Goal: Information Seeking & Learning: Learn about a topic

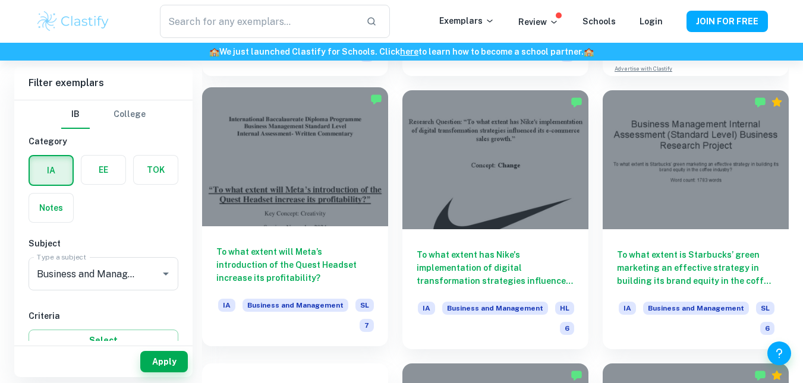
scroll to position [585, 0]
click at [281, 249] on h6 "To what extent will Meta’s introduction of the Quest Headset increase its profi…" at bounding box center [294, 264] width 157 height 39
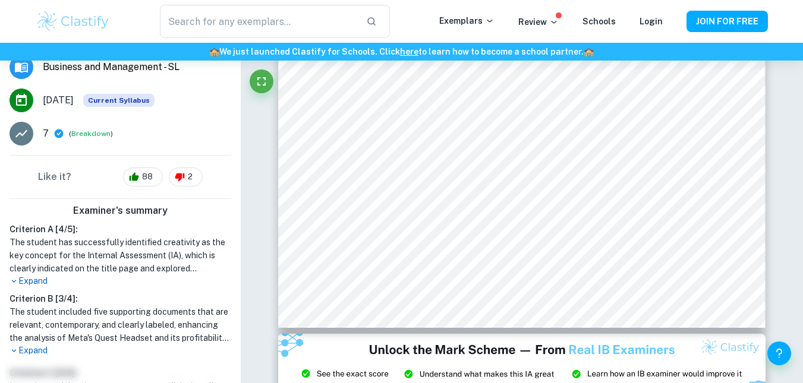
scroll to position [190, 0]
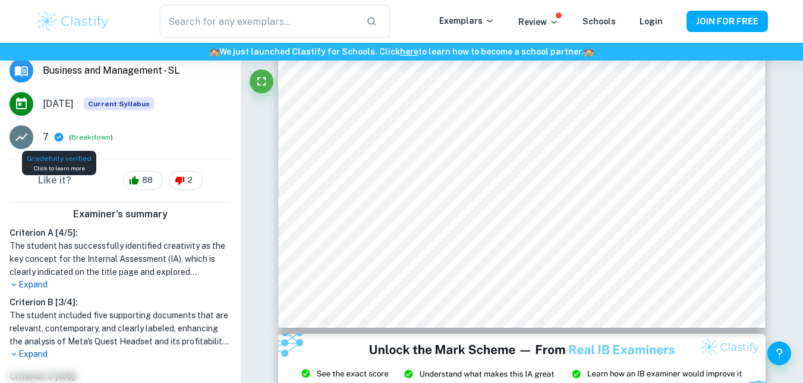
click at [61, 139] on icon at bounding box center [59, 137] width 9 height 9
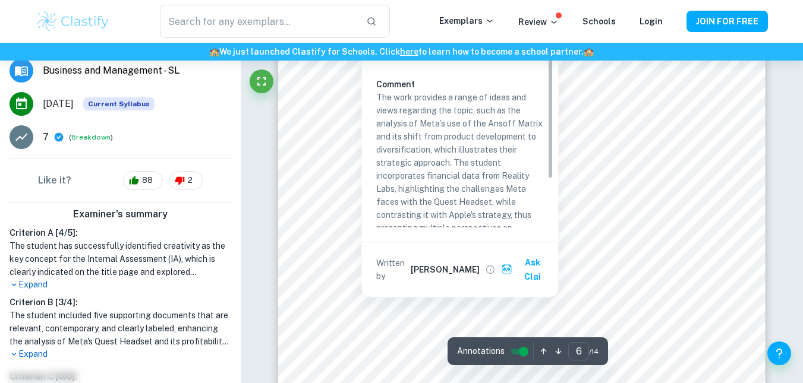
scroll to position [3887, 0]
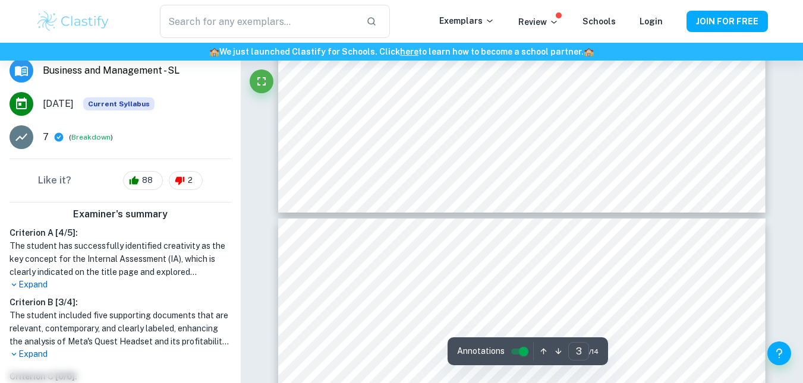
type input "4"
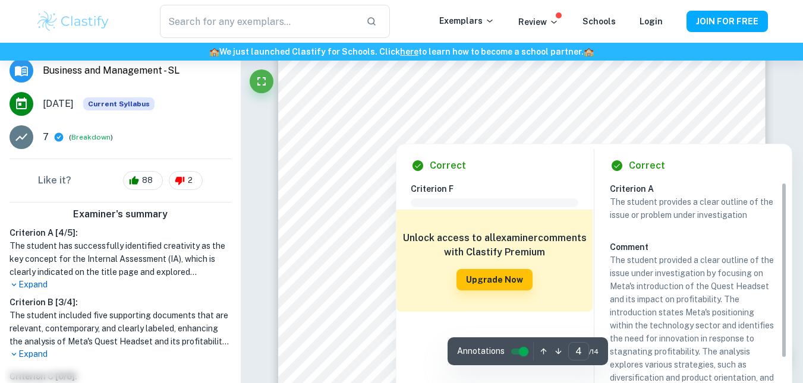
scroll to position [2448, 0]
click at [483, 287] on button "Upgrade Now" at bounding box center [494, 279] width 76 height 21
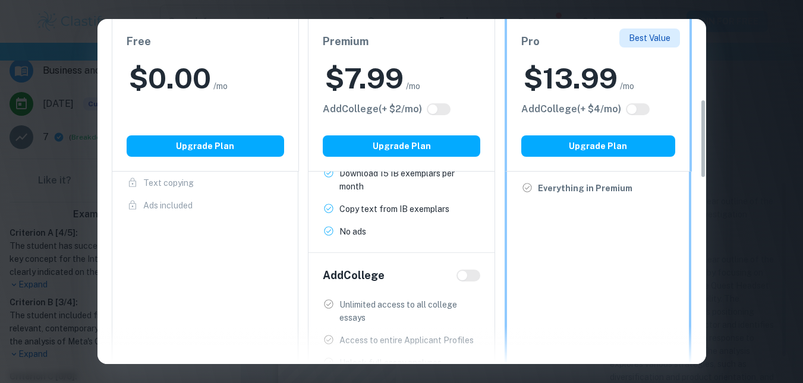
scroll to position [349, 0]
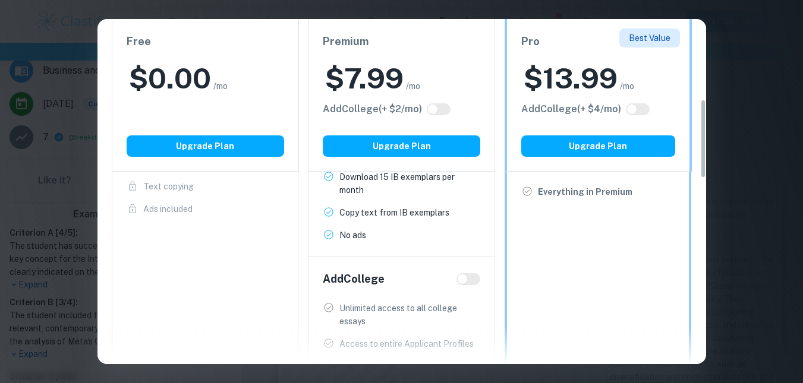
click at [462, 280] on input "checkbox" at bounding box center [462, 280] width 29 height 10
checkbox input "true"
click at [462, 280] on input "checkbox" at bounding box center [474, 280] width 29 height 10
checkbox input "false"
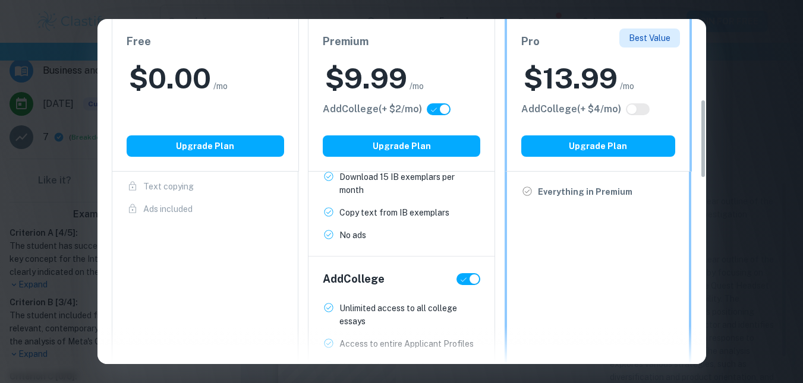
checkbox input "false"
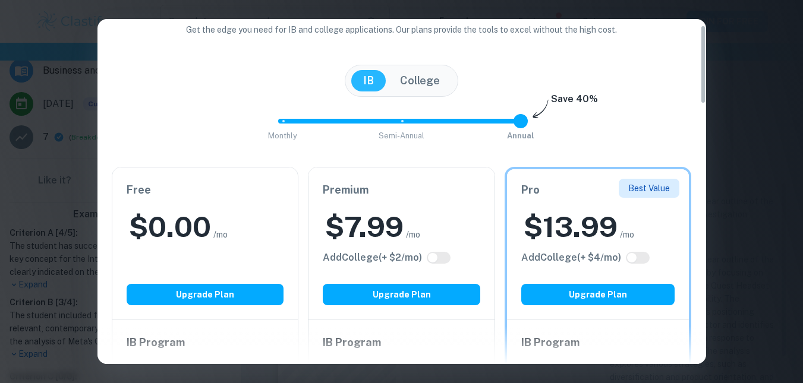
scroll to position [26, 0]
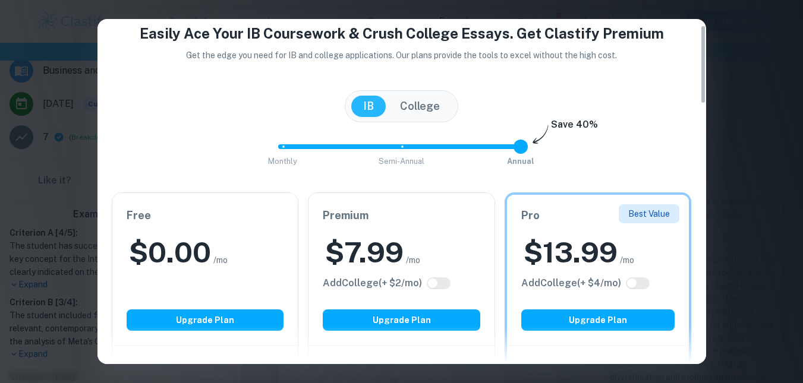
click at [688, 42] on h4 "Easily Ace Your IB Coursework & Crush College Essays. Get Clastify Premium" at bounding box center [402, 33] width 580 height 21
click at [773, 29] on div "Easily Ace Your IB Coursework & Crush College Essays. Get Clastify Premium Get …" at bounding box center [401, 191] width 803 height 383
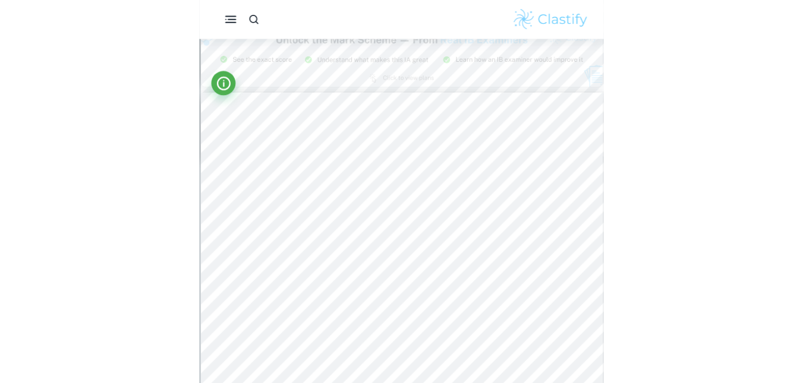
scroll to position [1225, 0]
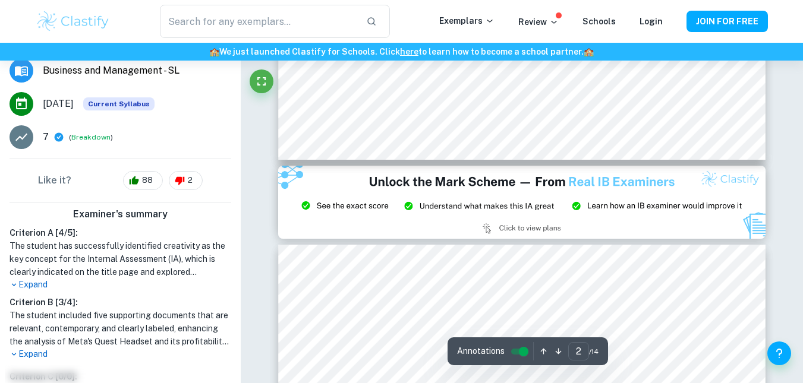
type input "3"
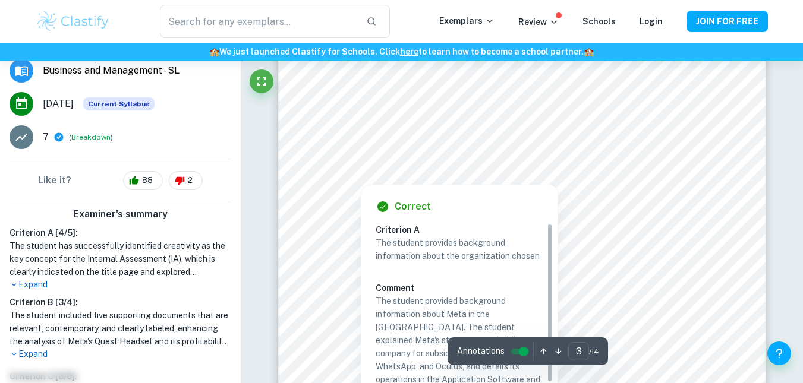
scroll to position [1547, 0]
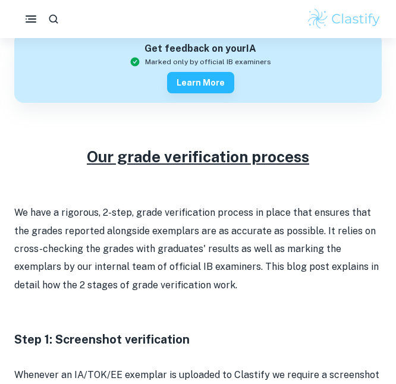
scroll to position [421, 0]
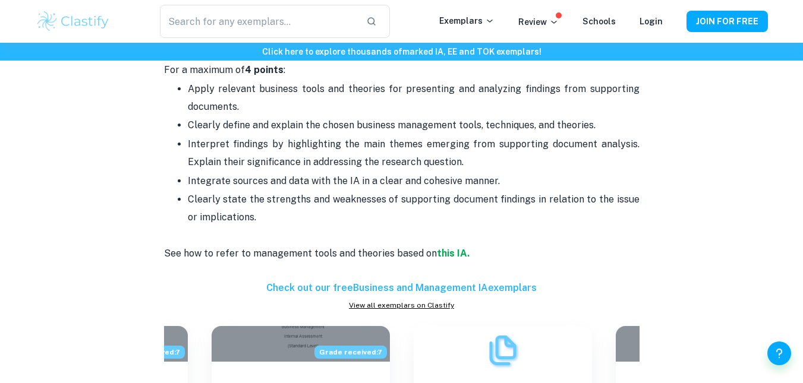
scroll to position [1479, 0]
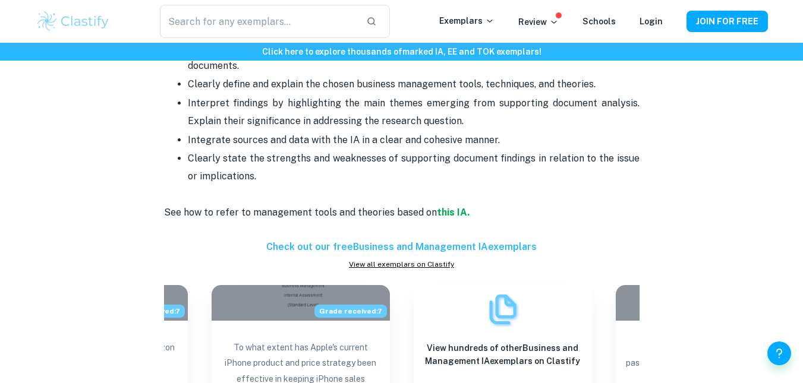
click at [343, 153] on span "Clearly state the strengths and weaknesses of supporting document findings in r…" at bounding box center [415, 167] width 454 height 29
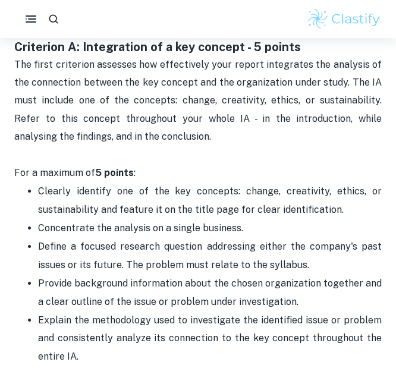
scroll to position [697, 0]
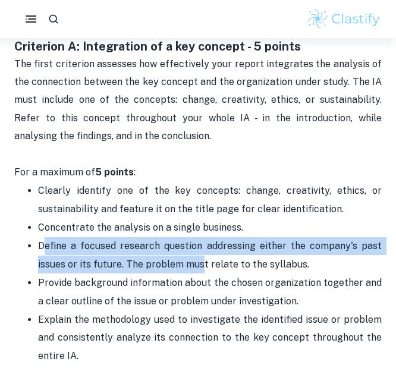
drag, startPoint x: 44, startPoint y: 231, endPoint x: 215, endPoint y: 244, distance: 171.6
click at [215, 244] on span "Define a focused research question addressing either the company's past issues …" at bounding box center [211, 254] width 346 height 29
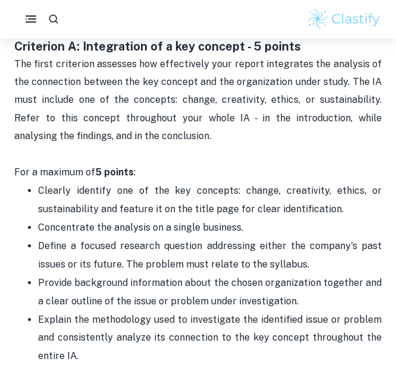
click at [264, 219] on p "Concentrate the analysis on a single business." at bounding box center [209, 228] width 343 height 18
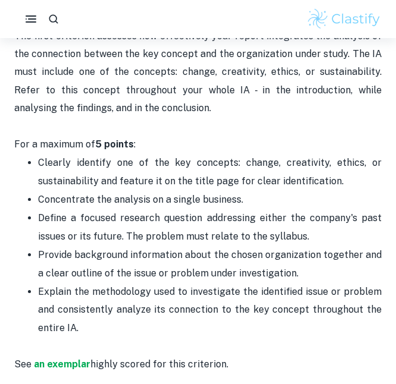
scroll to position [727, 0]
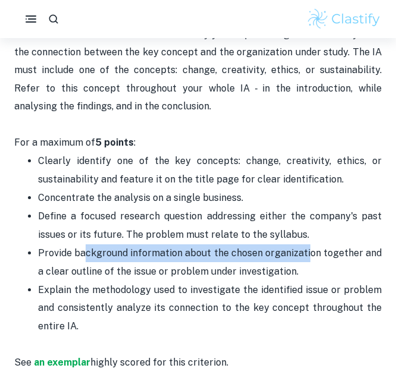
drag, startPoint x: 83, startPoint y: 238, endPoint x: 308, endPoint y: 232, distance: 225.3
click at [308, 247] on span "Provide background information about the chosen organization together and a cle…" at bounding box center [211, 261] width 346 height 29
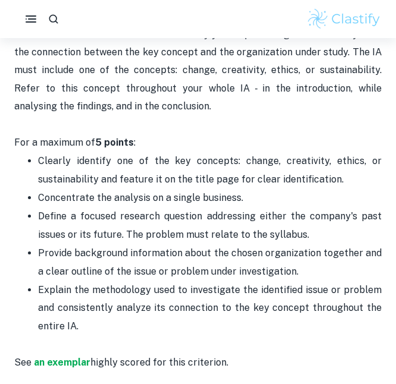
click at [291, 258] on p "Provide background information about the chosen organization together and a cle…" at bounding box center [209, 262] width 343 height 36
drag, startPoint x: 68, startPoint y: 239, endPoint x: 81, endPoint y: 238, distance: 12.6
click at [81, 247] on span "Provide background information about the chosen organization together and a cle…" at bounding box center [211, 261] width 346 height 29
click at [33, 242] on ul "Clearly identify one of the key concepts: change, creativity, ethics, or sustai…" at bounding box center [197, 252] width 367 height 201
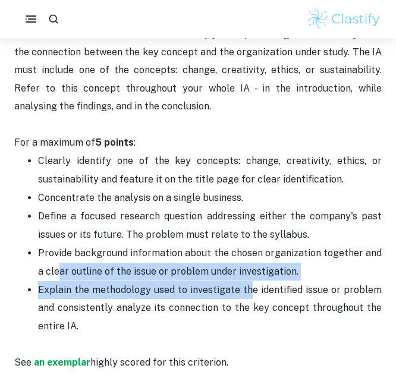
drag, startPoint x: 51, startPoint y: 251, endPoint x: 251, endPoint y: 265, distance: 201.4
click at [251, 265] on ul "Clearly identify one of the key concepts: change, creativity, ethics, or sustai…" at bounding box center [197, 252] width 367 height 201
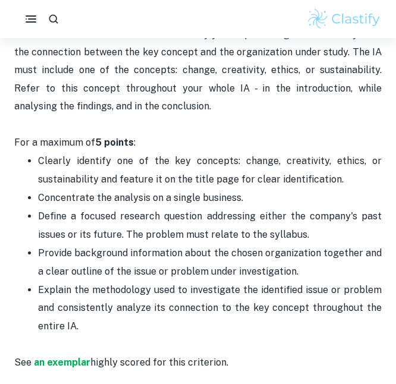
click at [235, 244] on p "Provide background information about the chosen organization together and a cle…" at bounding box center [209, 262] width 343 height 36
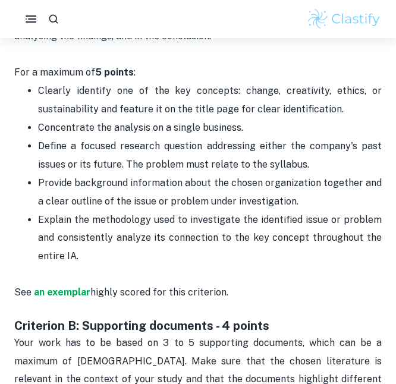
scroll to position [797, 0]
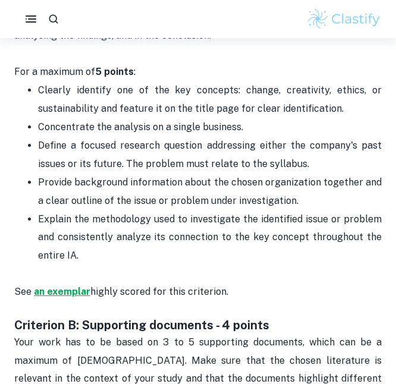
click at [54, 286] on strong "an exemplar" at bounding box center [62, 291] width 56 height 11
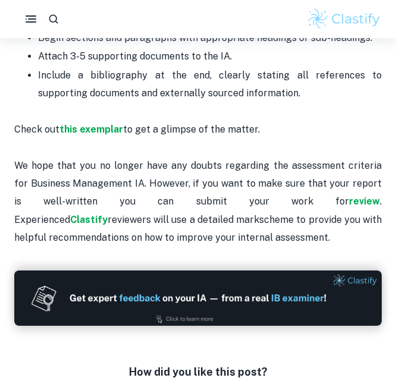
scroll to position [3253, 0]
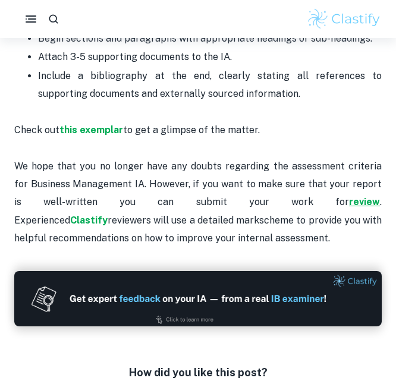
click at [349, 196] on strong "review" at bounding box center [364, 201] width 31 height 11
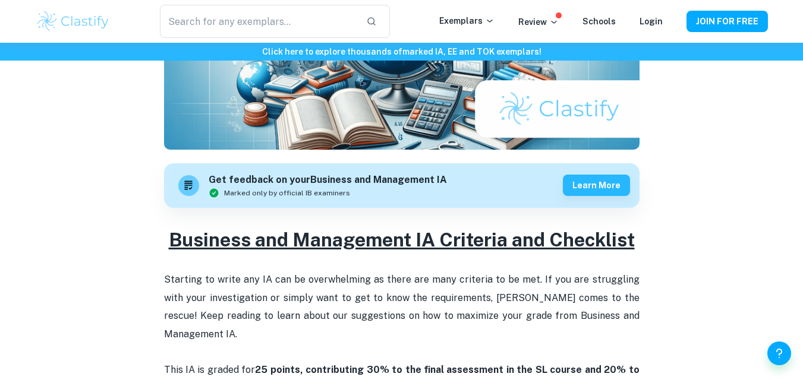
scroll to position [294, 0]
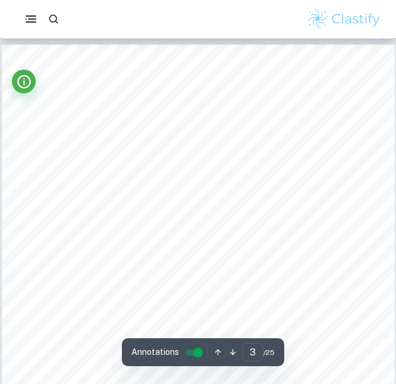
scroll to position [1231, 0]
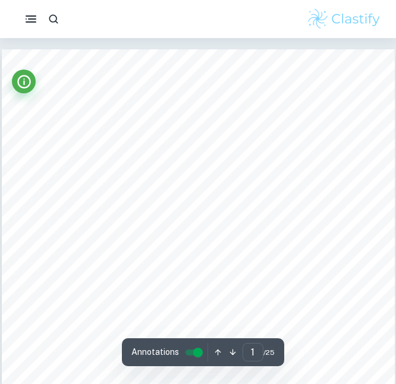
scroll to position [0, 0]
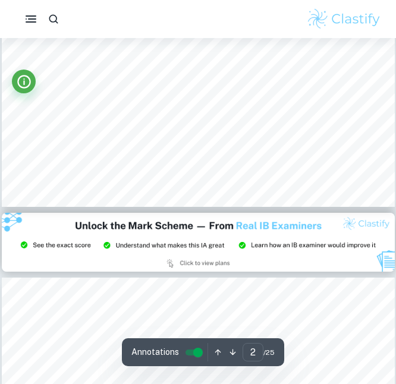
type input "3"
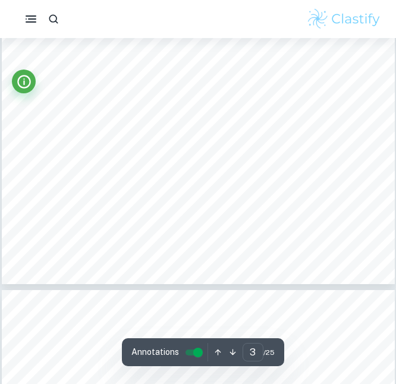
scroll to position [1575, 0]
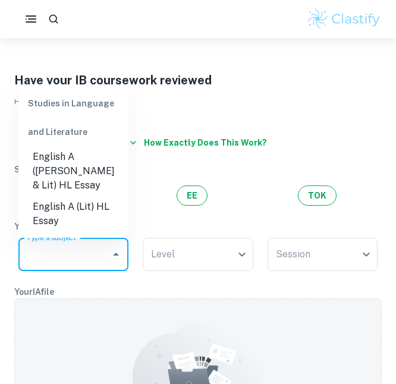
click at [90, 257] on input "Type a subject" at bounding box center [64, 254] width 81 height 23
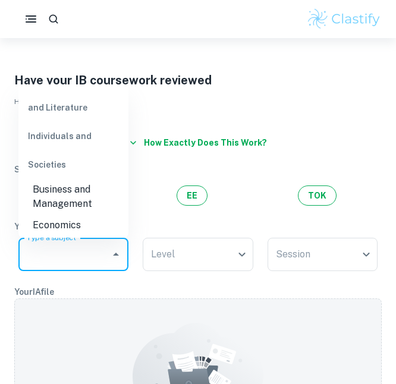
scroll to position [191, 0]
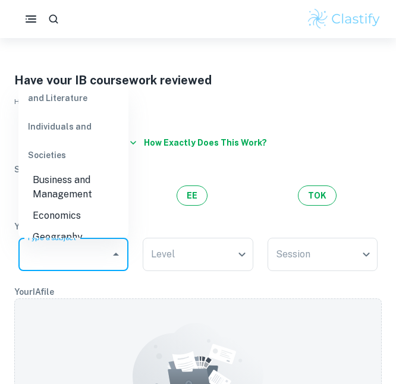
click at [69, 169] on li "Business and Management" at bounding box center [73, 187] width 110 height 36
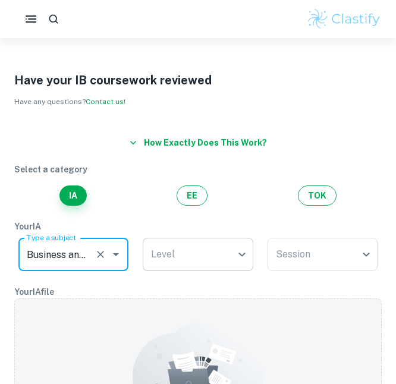
click at [185, 269] on body "We value your privacy We use cookies to enhance your browsing experience, serve…" at bounding box center [198, 230] width 396 height 384
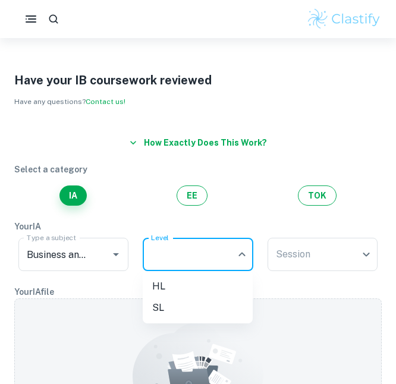
click at [169, 288] on li "HL" at bounding box center [198, 286] width 110 height 21
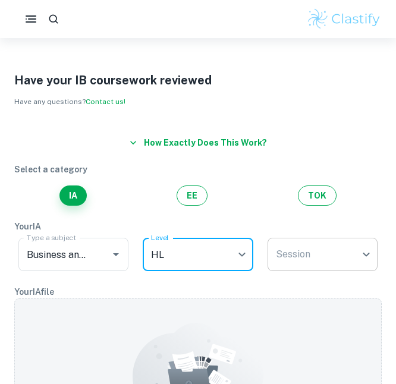
click at [304, 258] on body "We value your privacy We use cookies to enhance your browsing experience, serve…" at bounding box center [198, 230] width 396 height 384
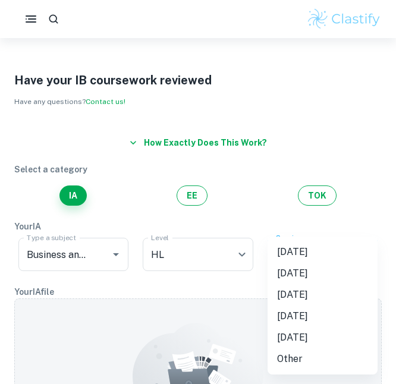
click at [307, 253] on li "[DATE]" at bounding box center [322, 251] width 110 height 21
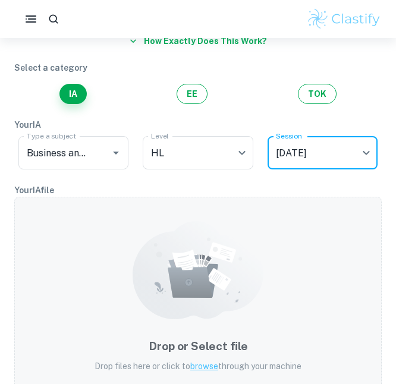
scroll to position [101, 0]
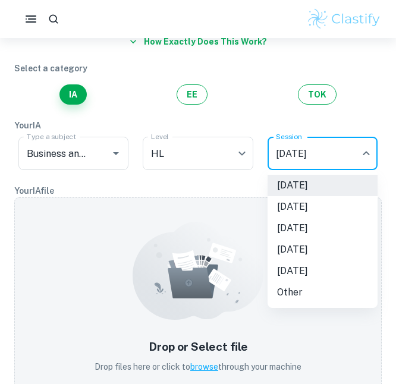
click at [316, 142] on body "We value your privacy We use cookies to enhance your browsing experience, serve…" at bounding box center [198, 129] width 396 height 384
click at [250, 99] on div at bounding box center [198, 192] width 396 height 384
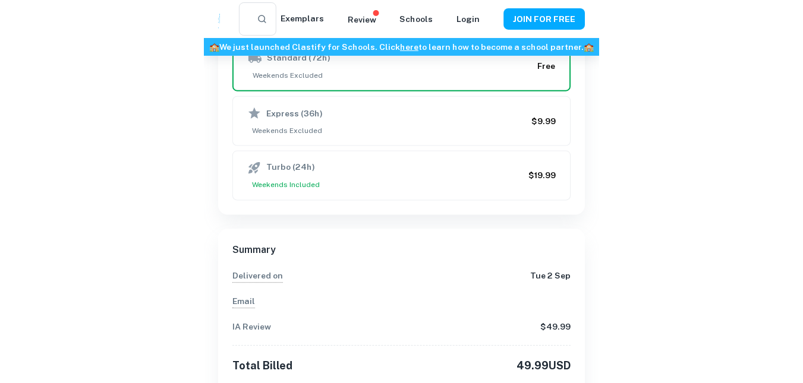
scroll to position [487, 0]
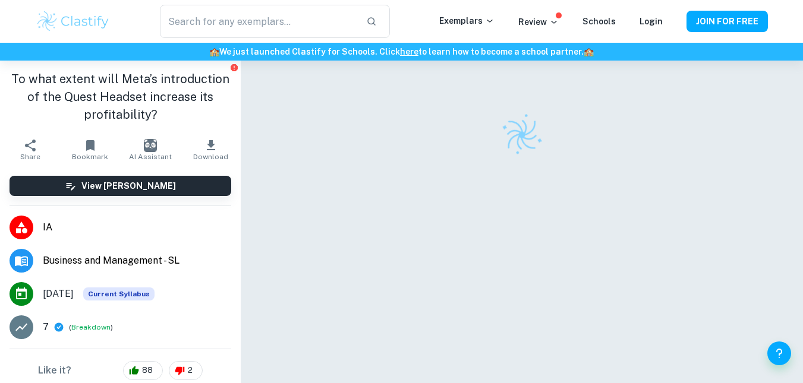
checkbox input "true"
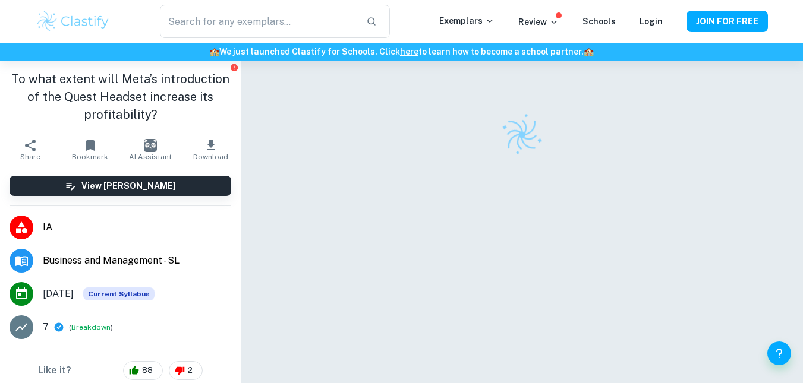
scroll to position [61, 0]
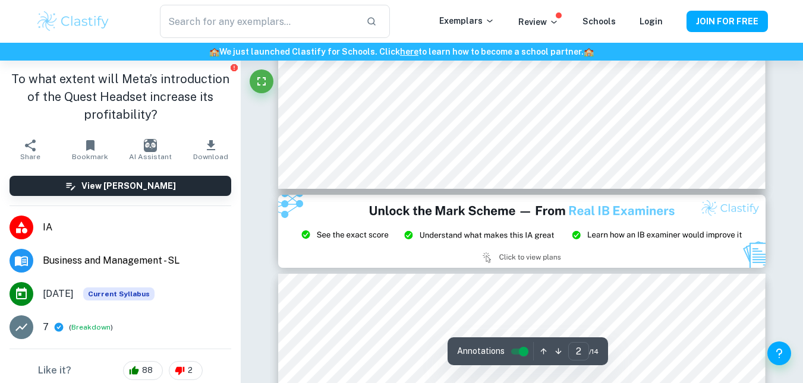
type input "3"
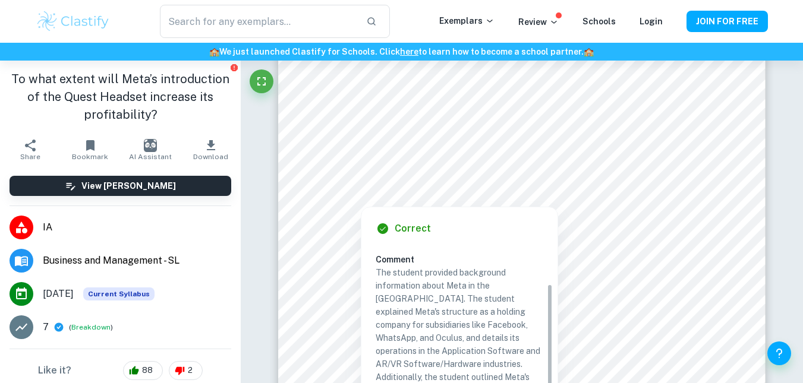
scroll to position [51, 0]
